Goal: Task Accomplishment & Management: Use online tool/utility

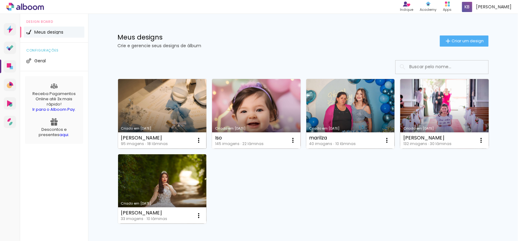
click at [155, 108] on link "Criado em [DATE]" at bounding box center [162, 114] width 89 height 70
